Goal: Task Accomplishment & Management: Use online tool/utility

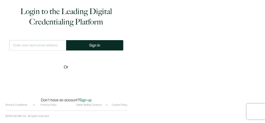
click at [47, 45] on input "text" at bounding box center [37, 45] width 57 height 10
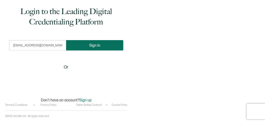
type input "[EMAIL_ADDRESS][DOMAIN_NAME]"
click at [88, 47] on button "Sign In" at bounding box center [94, 45] width 57 height 10
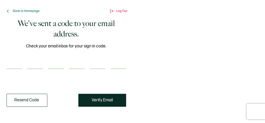
click at [13, 61] on input "number" at bounding box center [14, 63] width 16 height 10
paste input "8"
type input "8"
type input "9"
type input "2"
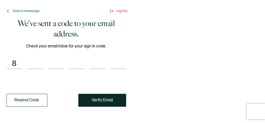
type input "8"
type input "9"
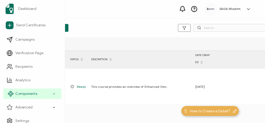
click at [24, 93] on span "Components" at bounding box center [26, 93] width 22 height 5
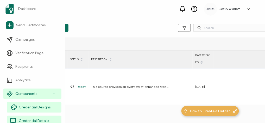
click at [29, 106] on span "Credential Designs" at bounding box center [35, 106] width 32 height 5
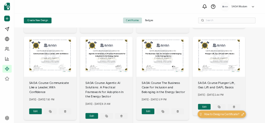
scroll to position [298, 0]
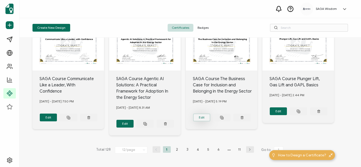
click at [201, 120] on button "Edit" at bounding box center [201, 118] width 17 height 8
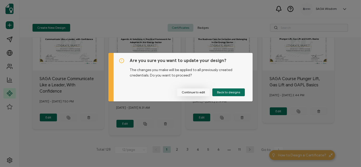
click at [193, 90] on button "Continue to edit" at bounding box center [193, 93] width 33 height 8
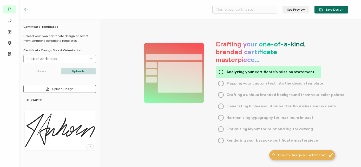
type input "SAGA Course The Business Case for Inclusion and Belonging in the Energy Sector"
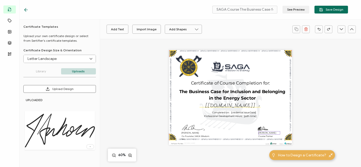
click at [264, 122] on pre "[PERSON_NAME]" at bounding box center [267, 133] width 18 height 3
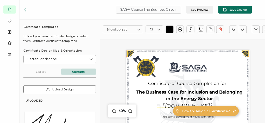
drag, startPoint x: 92, startPoint y: 0, endPoint x: 262, endPoint y: 89, distance: 191.5
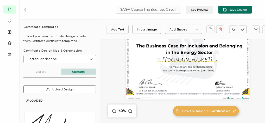
scroll to position [92, 0]
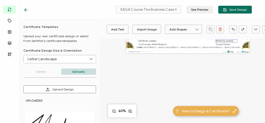
click at [215, 40] on pre "[PERSON_NAME]" at bounding box center [224, 41] width 18 height 3
click at [216, 41] on pre "[PERSON_NAME]" at bounding box center [224, 41] width 18 height 3
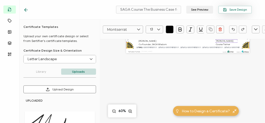
click at [238, 7] on button "Save Design" at bounding box center [235, 10] width 34 height 8
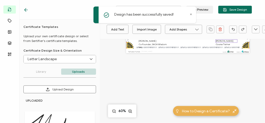
click at [215, 40] on pre "[PERSON_NAME]" at bounding box center [224, 41] width 18 height 3
click at [216, 40] on pre "[PERSON_NAME]" at bounding box center [224, 41] width 18 height 3
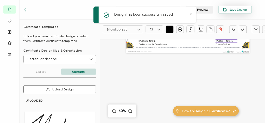
click at [230, 10] on span "Save Design" at bounding box center [235, 10] width 24 height 4
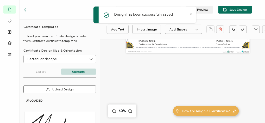
click at [24, 9] on icon at bounding box center [25, 9] width 5 height 5
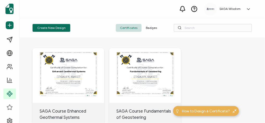
click at [247, 7] on icon at bounding box center [248, 8] width 5 height 5
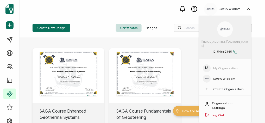
click at [220, 113] on link "Log Out" at bounding box center [218, 115] width 13 height 5
